Goal: Answer question/provide support: Share knowledge or assist other users

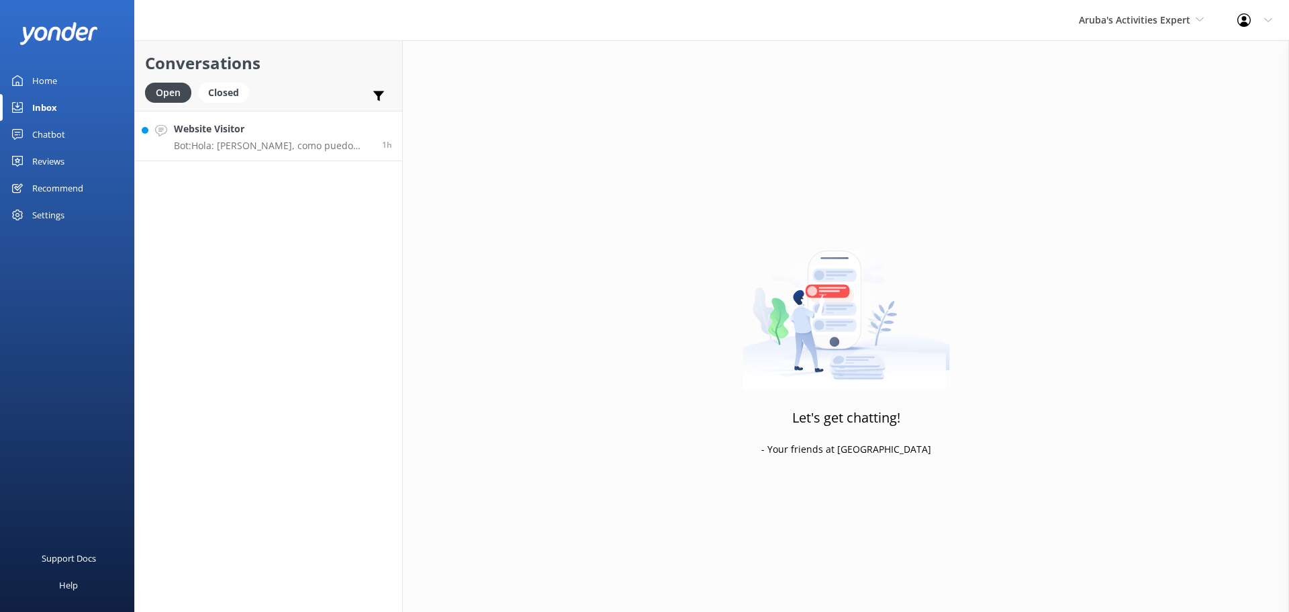
click at [284, 137] on div "Website Visitor Bot: Hola: [PERSON_NAME], como puedo ayudar?" at bounding box center [273, 136] width 198 height 29
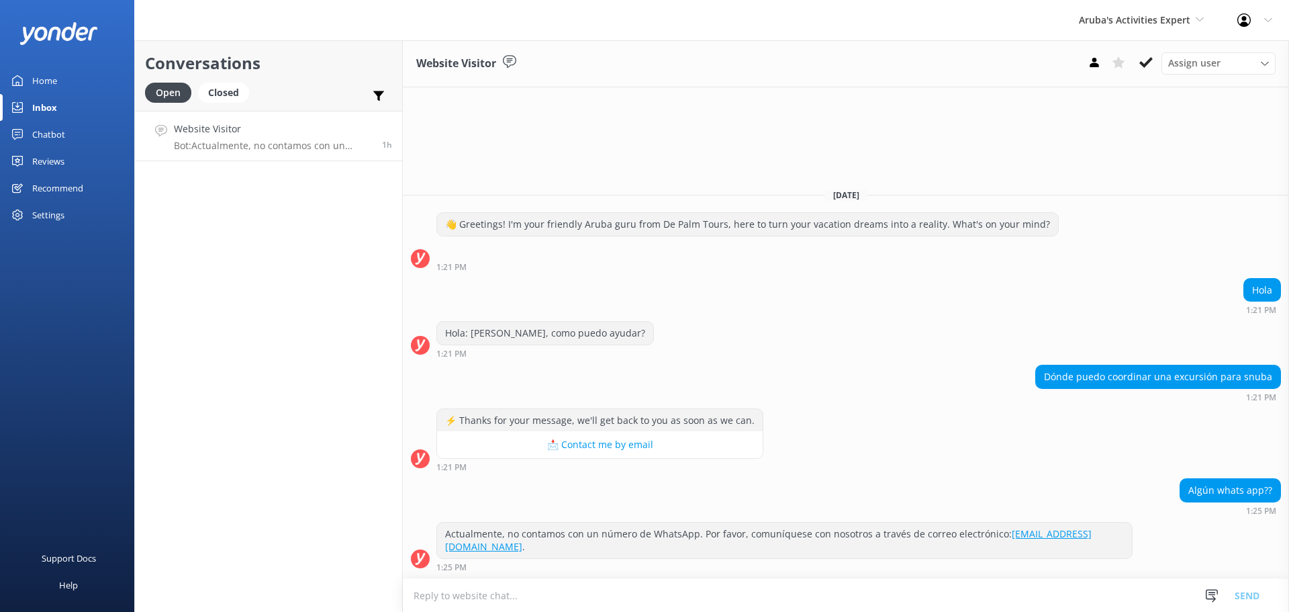
click at [573, 589] on textarea at bounding box center [846, 595] width 886 height 33
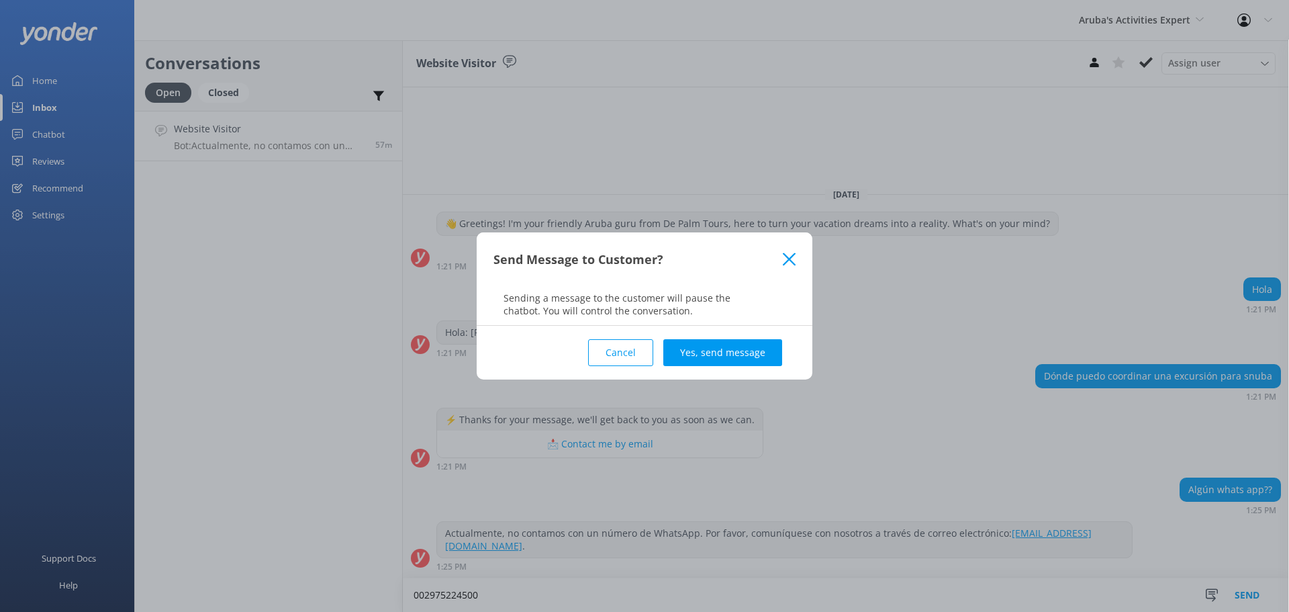
click at [610, 352] on button "Cancel" at bounding box center [620, 352] width 65 height 27
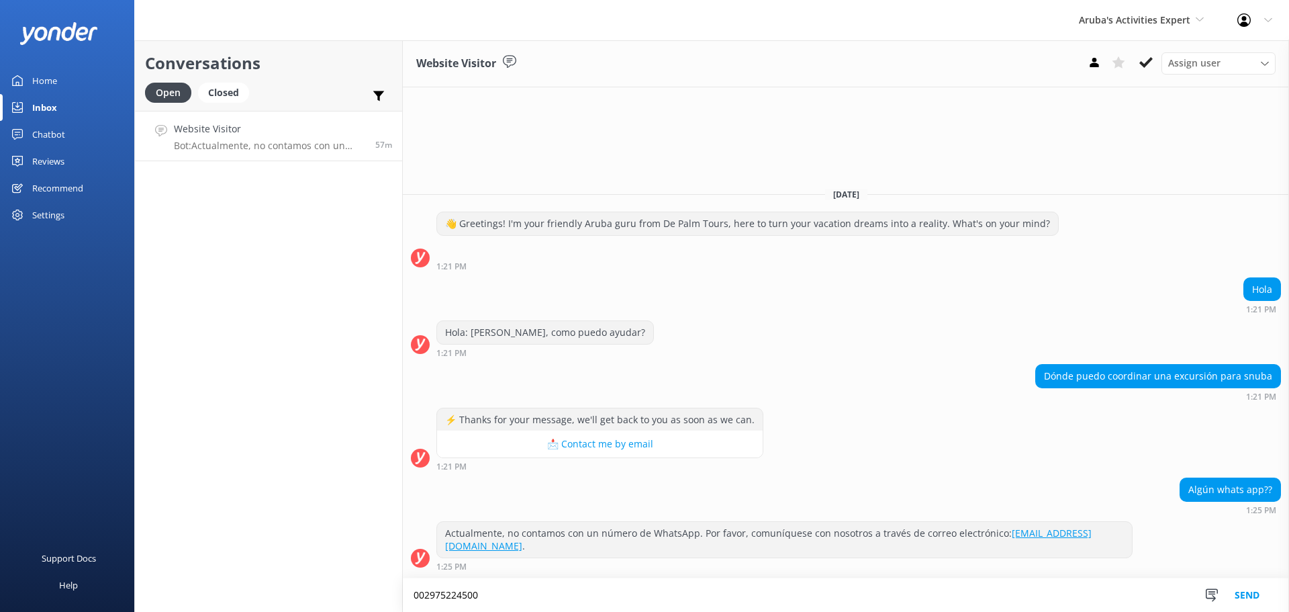
click at [466, 598] on textarea "002975224500" at bounding box center [846, 595] width 886 height 34
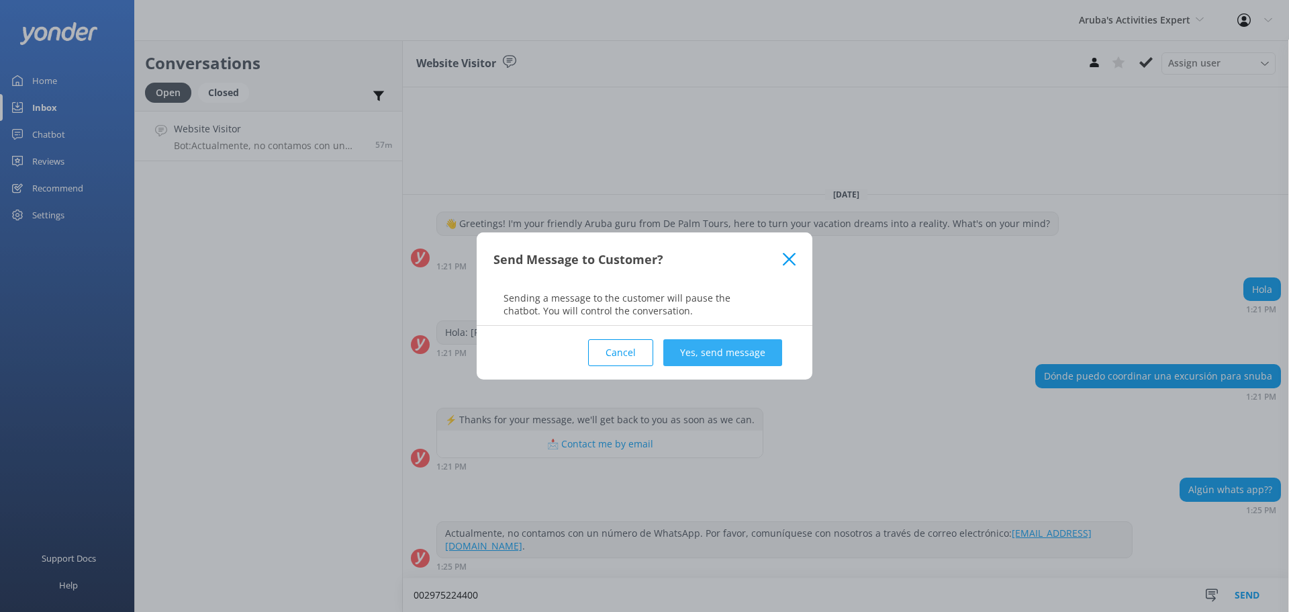
type textarea "002975224400"
click at [720, 363] on button "Yes, send message" at bounding box center [722, 352] width 119 height 27
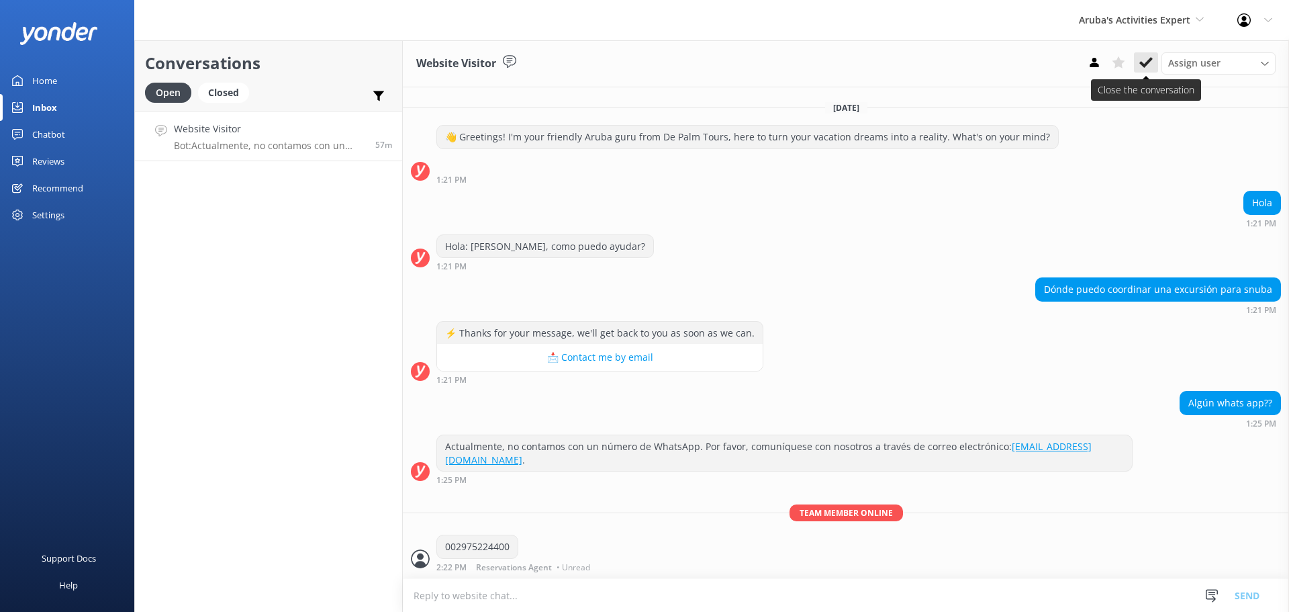
click at [1142, 62] on icon at bounding box center [1146, 62] width 13 height 13
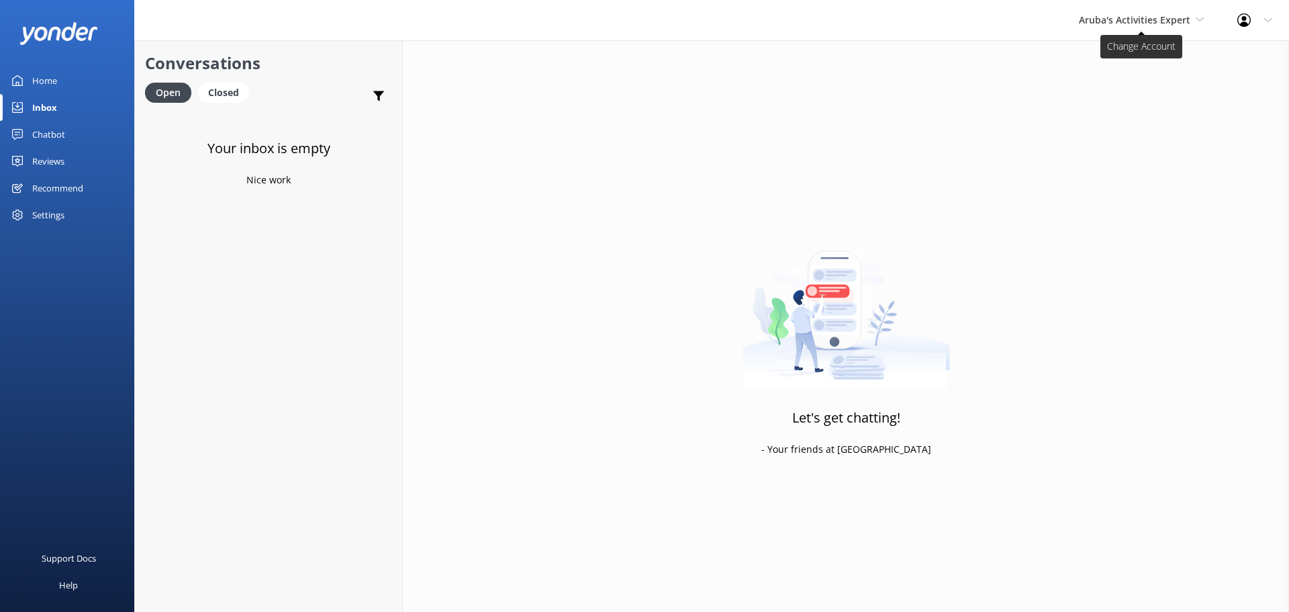
click at [1135, 28] on span "Aruba's Activities Expert" at bounding box center [1141, 20] width 125 height 15
click at [1125, 56] on link "De [GEOGRAPHIC_DATA]" at bounding box center [1129, 56] width 134 height 32
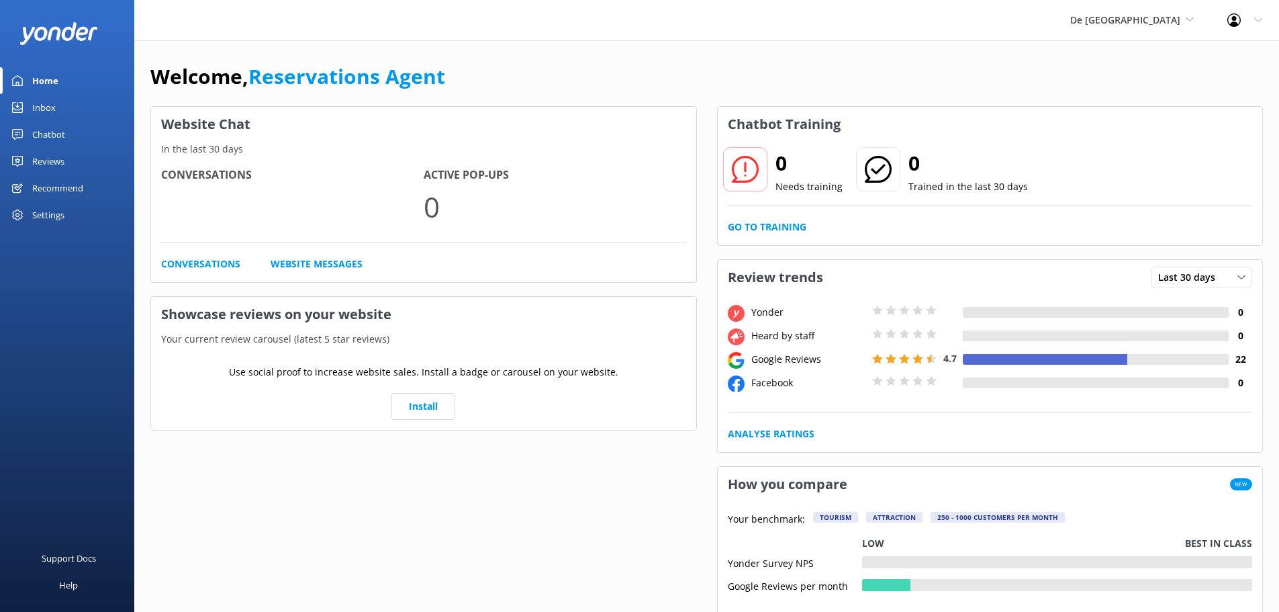
click at [57, 111] on link "Inbox" at bounding box center [67, 107] width 134 height 27
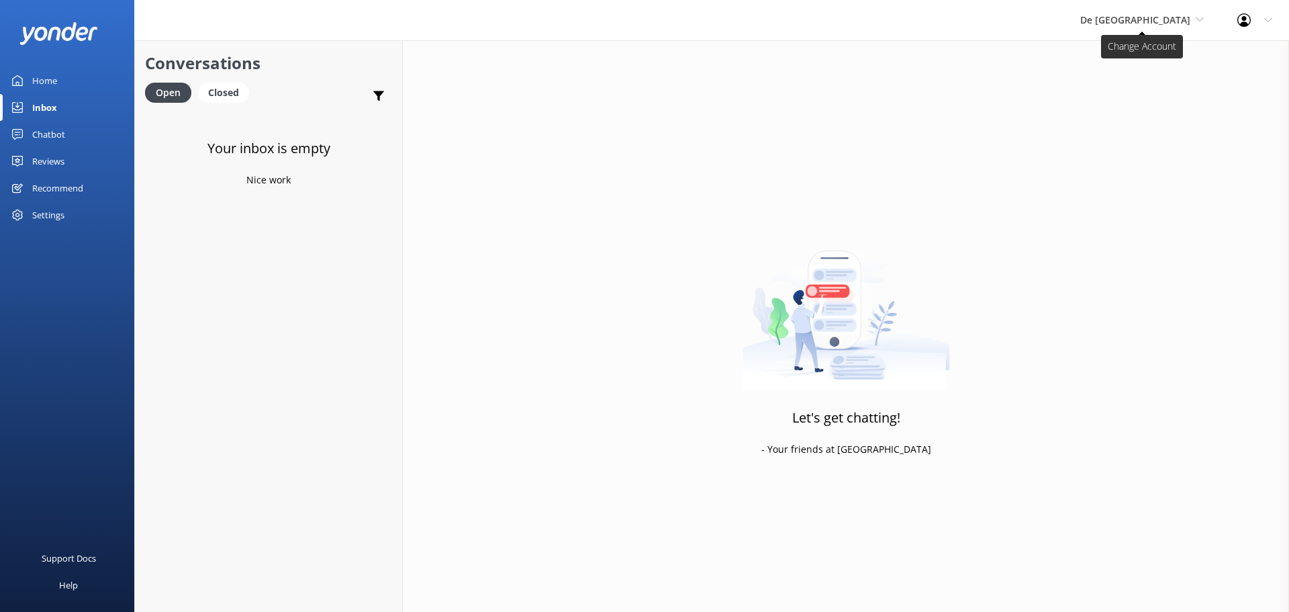
click at [1138, 20] on span "De [GEOGRAPHIC_DATA]" at bounding box center [1135, 19] width 110 height 13
click at [1137, 120] on link "The Captain" at bounding box center [1131, 121] width 134 height 32
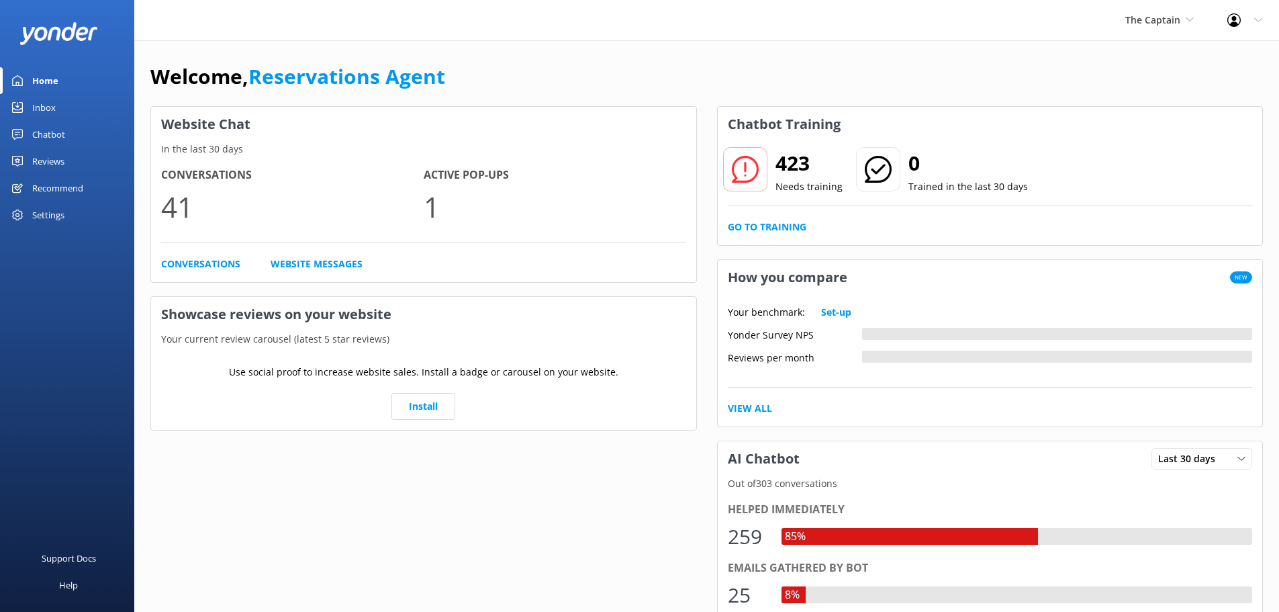
click at [71, 113] on link "Inbox" at bounding box center [67, 107] width 134 height 27
